Goal: Entertainment & Leisure: Consume media (video, audio)

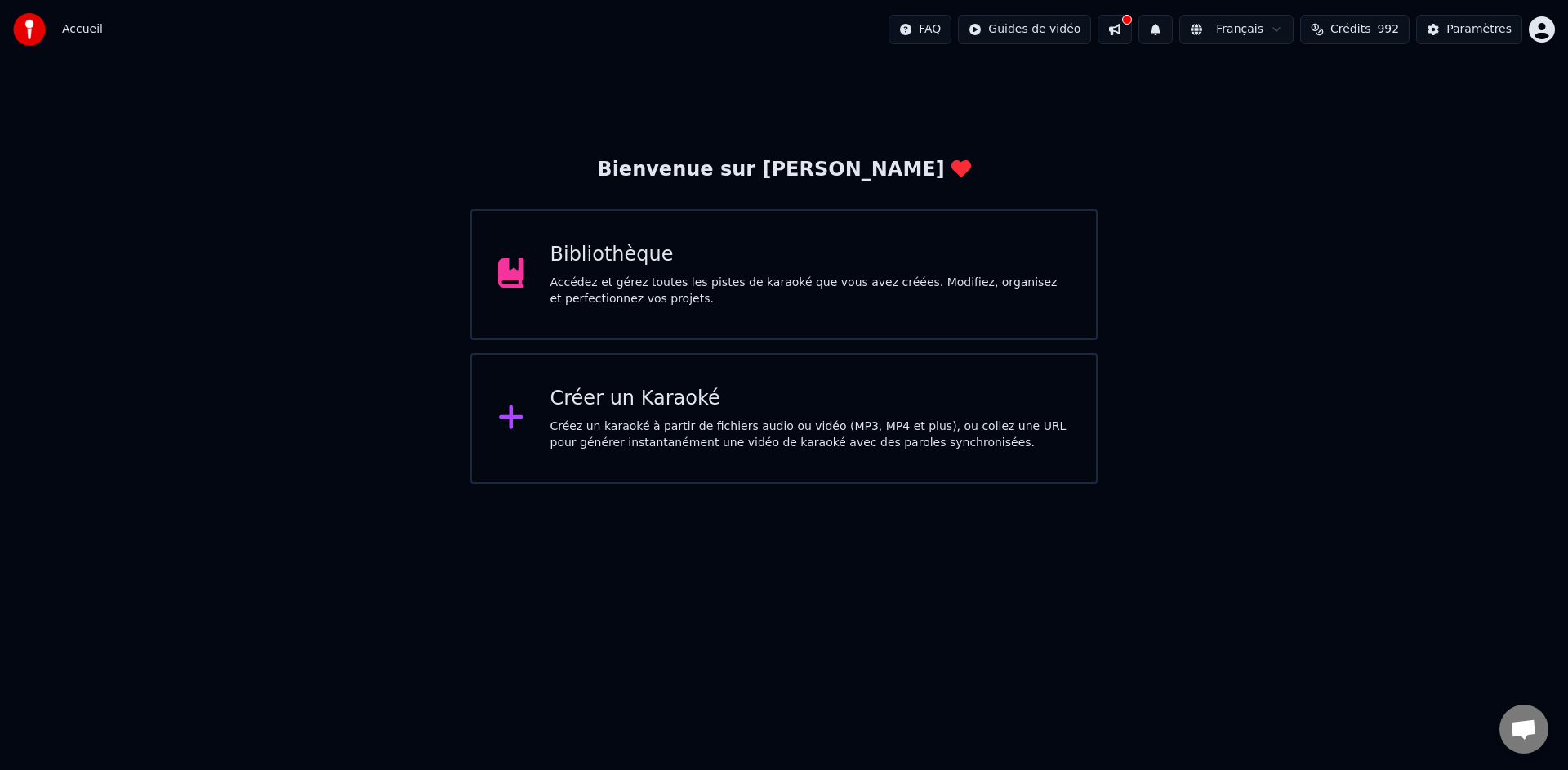
click at [775, 301] on div "Accédez et gérez toutes les pistes de karaoké que vous avez créées. Modifiez, o…" at bounding box center [811, 291] width 520 height 32
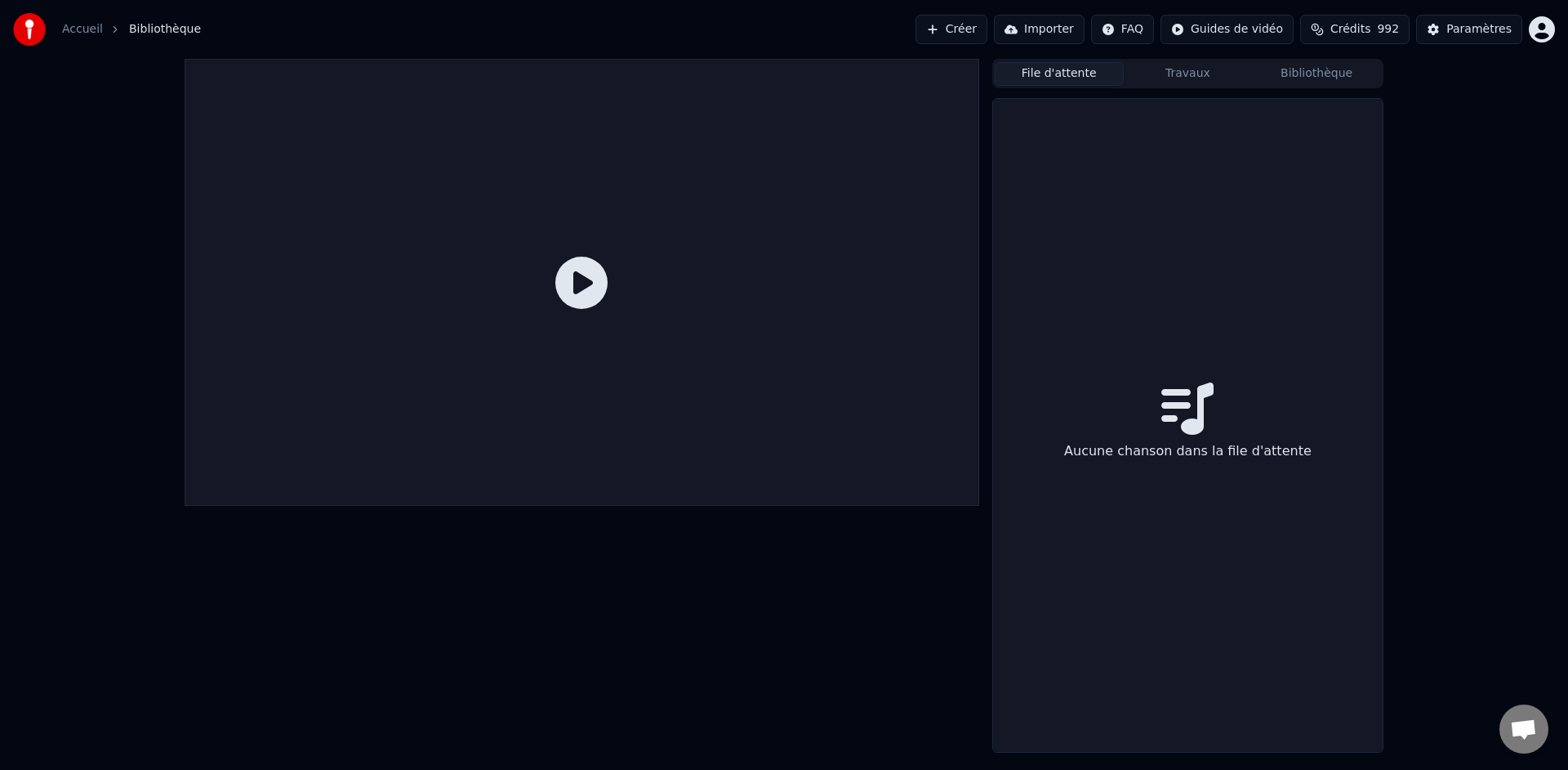
click at [1071, 71] on button "File d'attente" at bounding box center [1059, 73] width 129 height 24
click at [1157, 82] on button "Travaux" at bounding box center [1189, 73] width 129 height 24
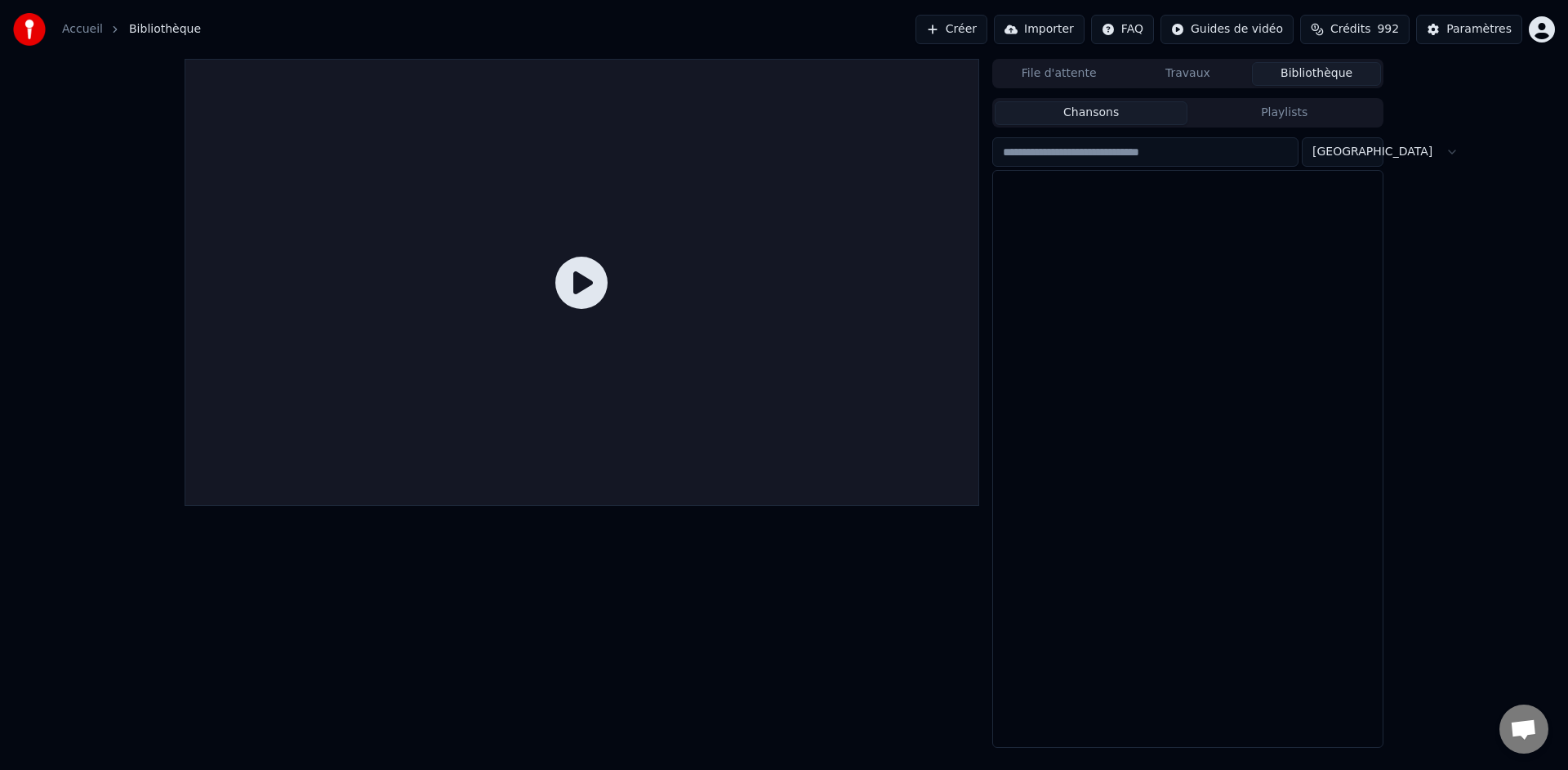
click at [1313, 66] on button "Bibliothèque" at bounding box center [1317, 73] width 129 height 24
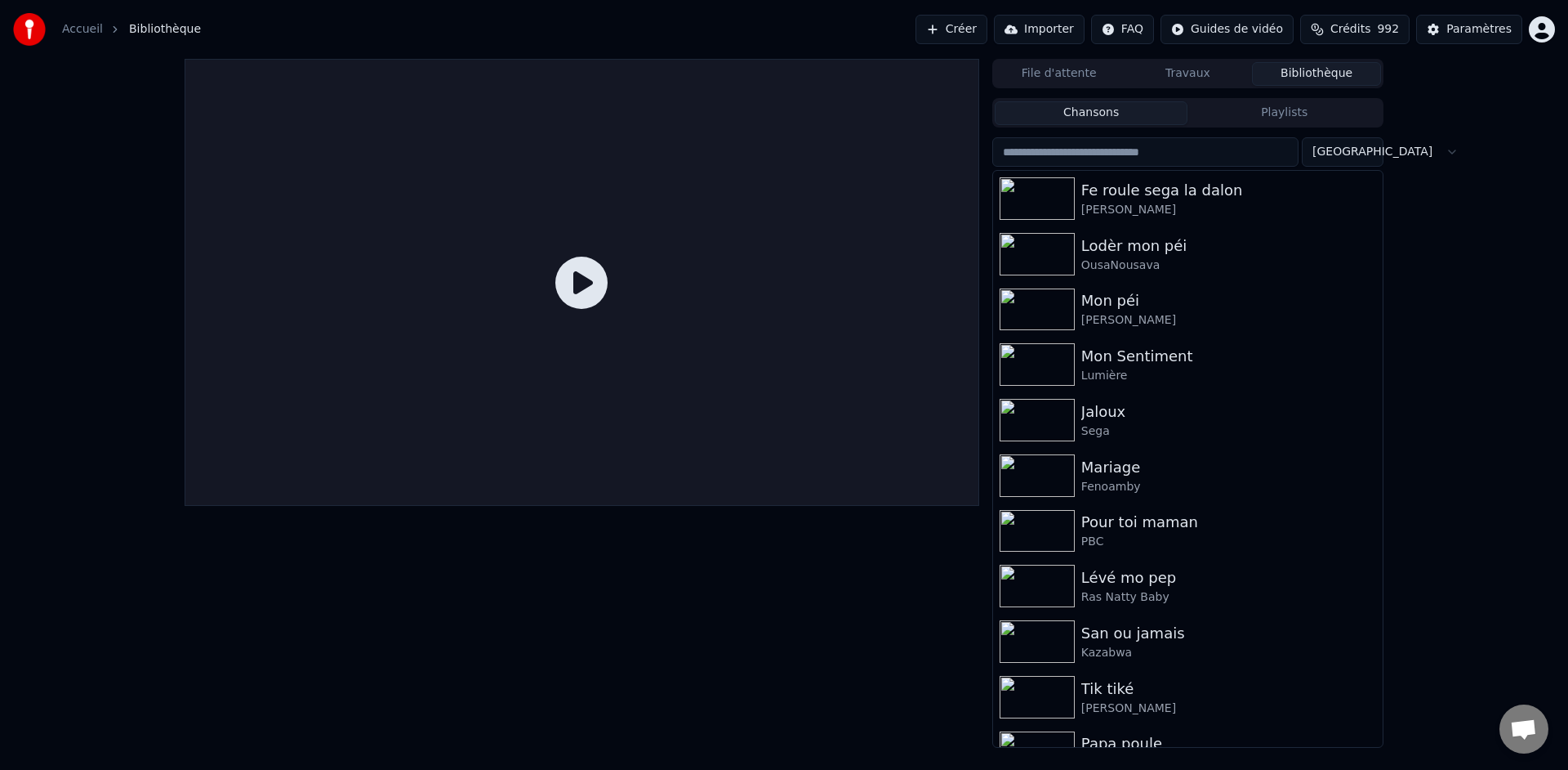
click at [1182, 156] on input "search" at bounding box center [1145, 152] width 306 height 29
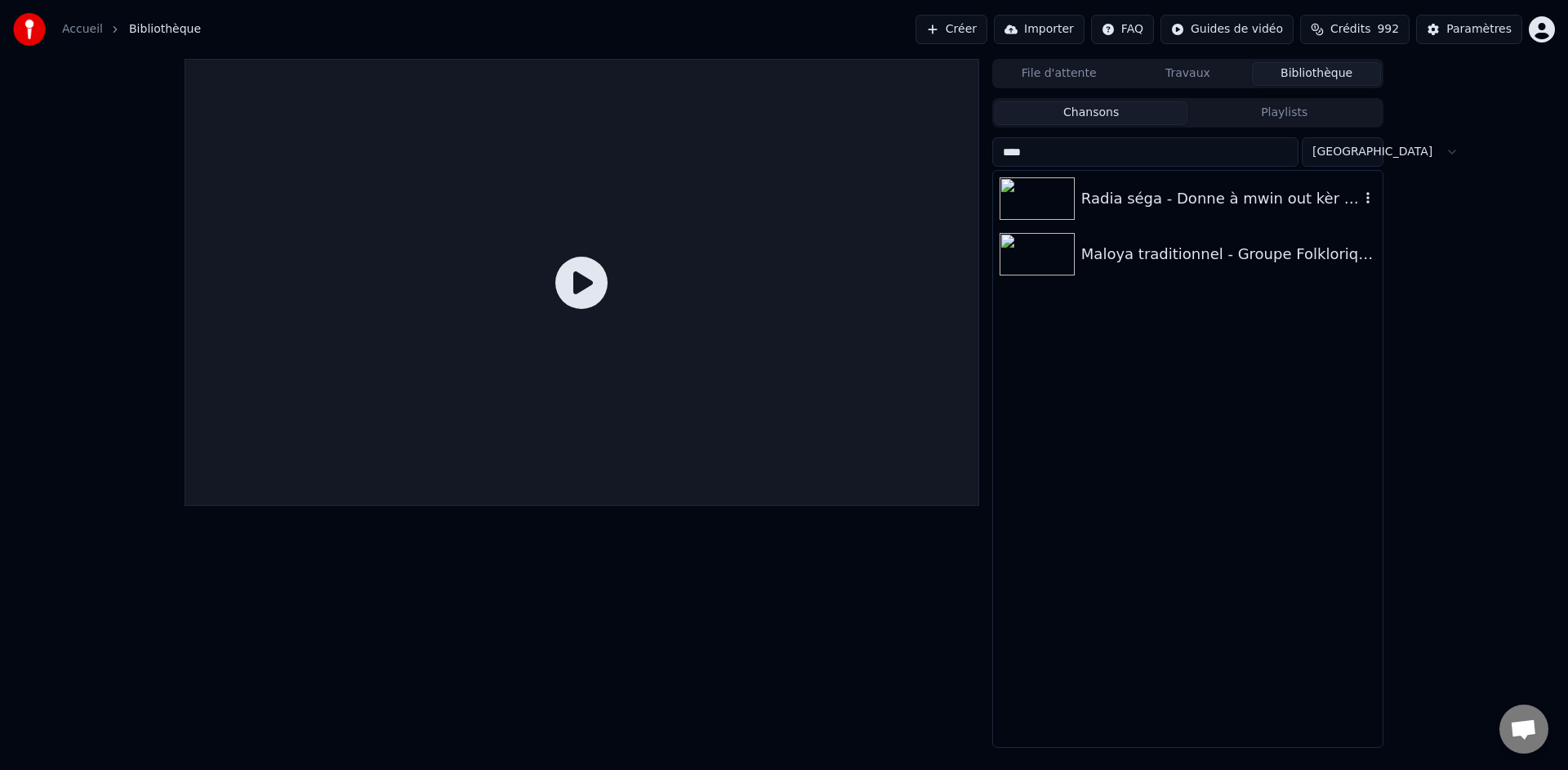
type input "****"
click at [1199, 200] on div "Radia séga - Donne à mwin out kèr sync" at bounding box center [1221, 198] width 279 height 23
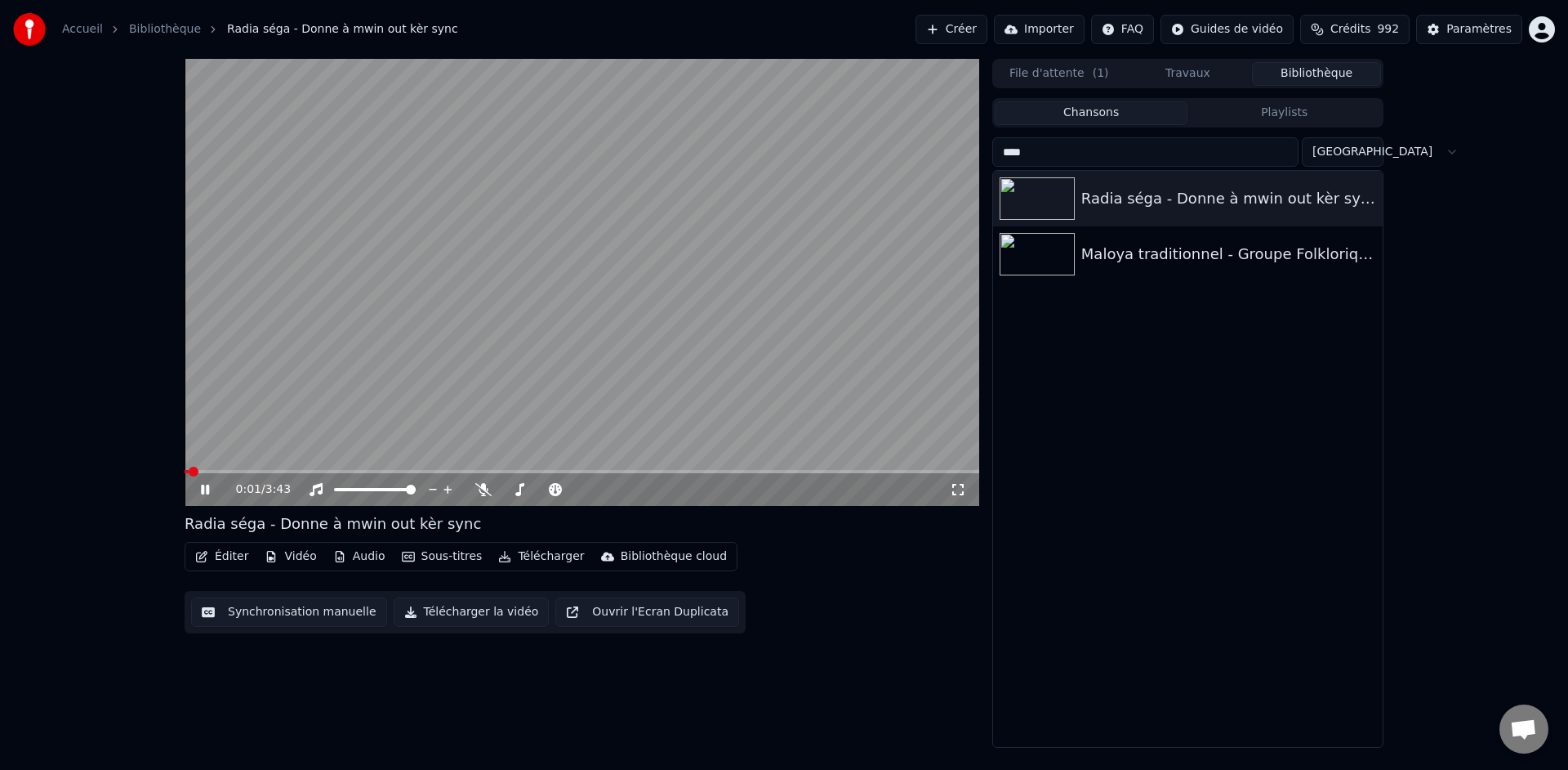
click at [535, 347] on video at bounding box center [582, 282] width 794 height 447
click at [457, 556] on button "Sous-titres" at bounding box center [442, 557] width 94 height 23
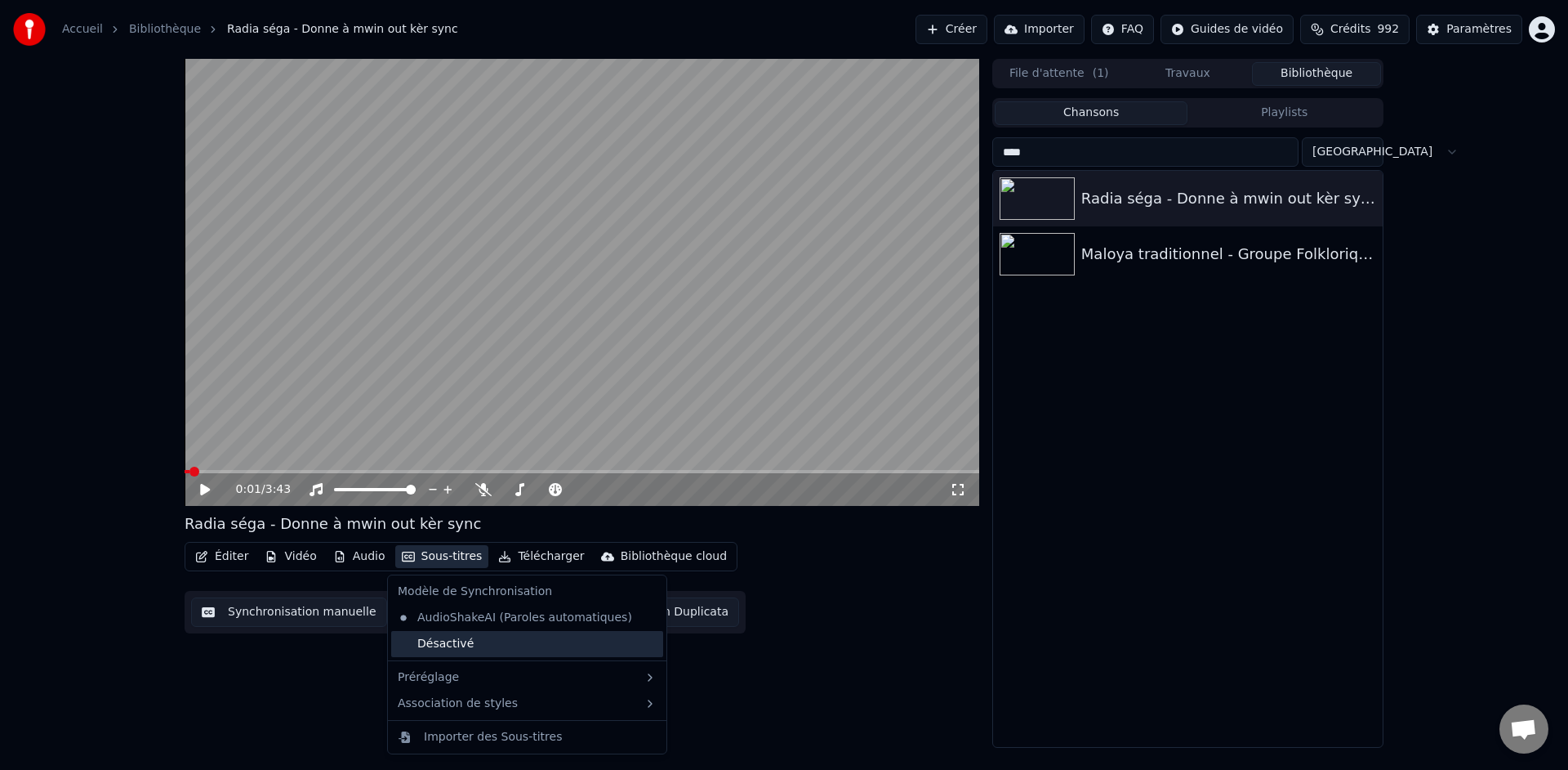
click at [461, 646] on div "Désactivé" at bounding box center [527, 644] width 272 height 27
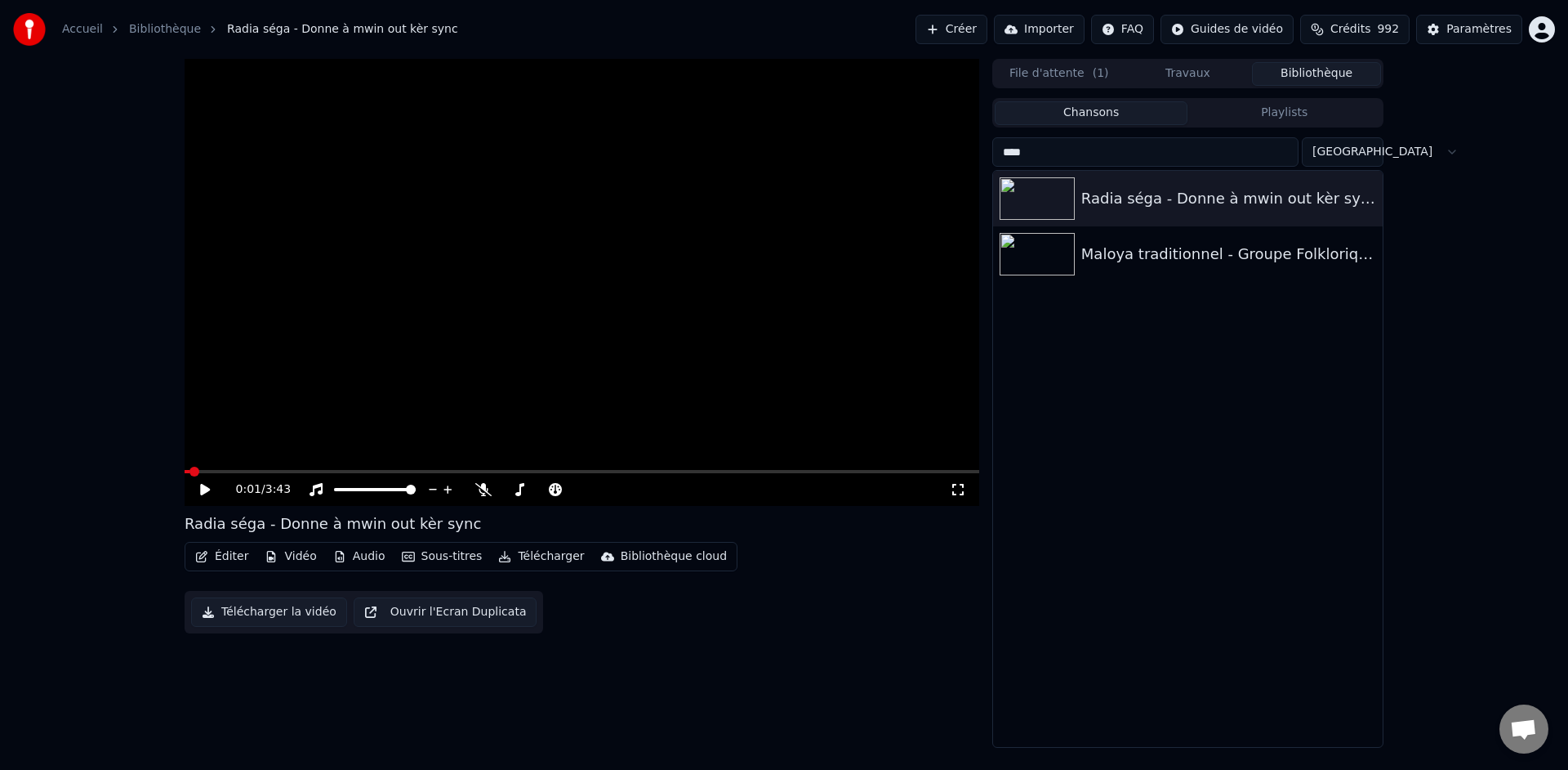
click at [195, 473] on div "0:01 / 3:43" at bounding box center [582, 487] width 794 height 36
click at [185, 473] on span at bounding box center [190, 471] width 9 height 9
click at [956, 493] on icon at bounding box center [957, 489] width 16 height 13
click at [462, 561] on button "Sous-titres" at bounding box center [442, 557] width 94 height 23
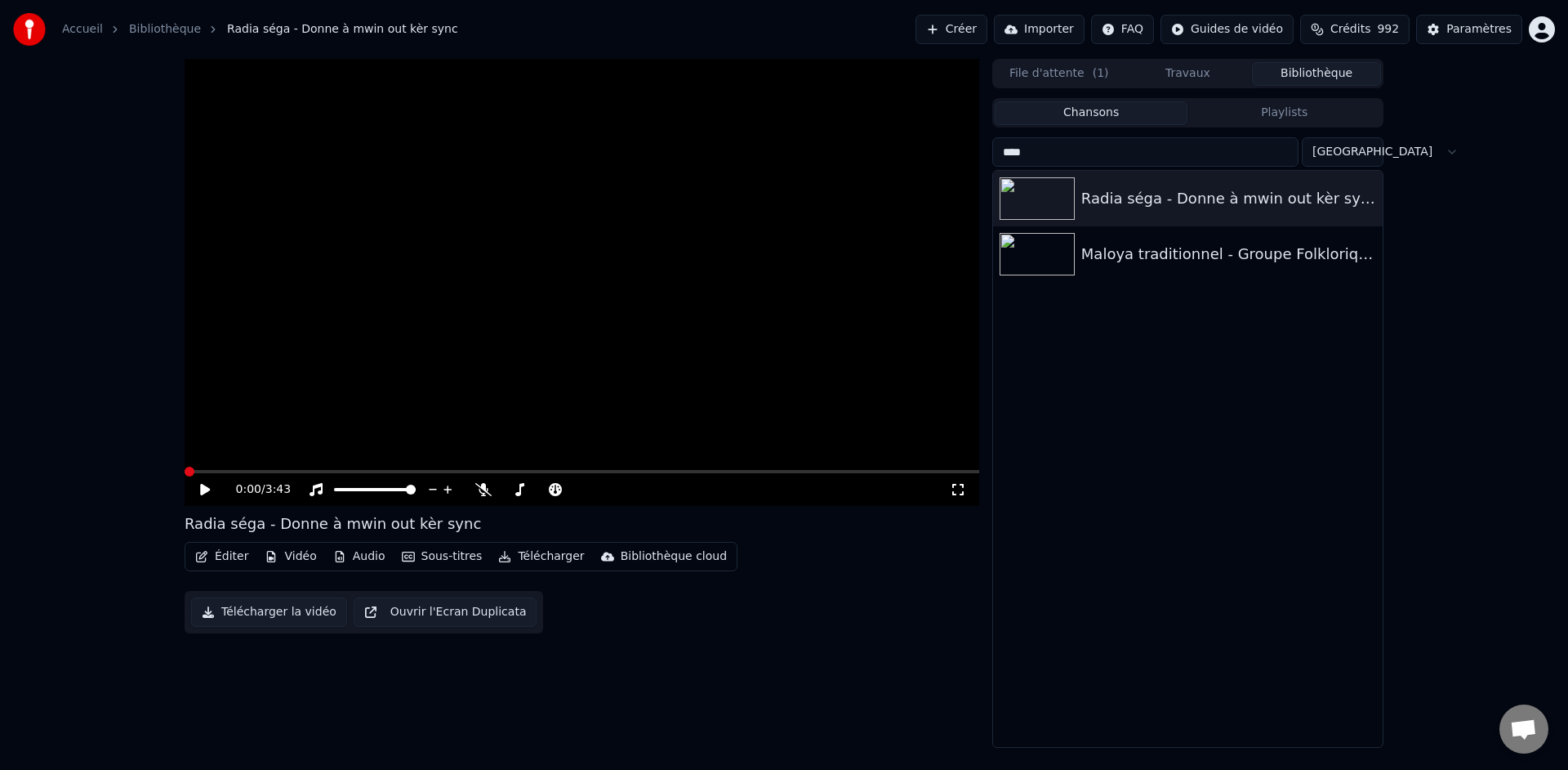
click at [958, 491] on icon at bounding box center [957, 489] width 16 height 13
